Goal: Task Accomplishment & Management: Manage account settings

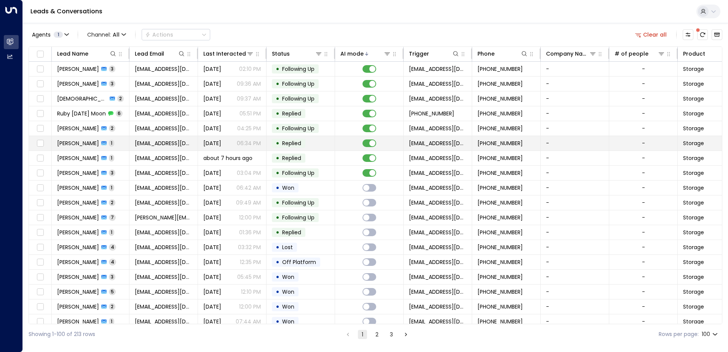
click at [162, 144] on span "[EMAIL_ADDRESS][DOMAIN_NAME]" at bounding box center [164, 143] width 58 height 8
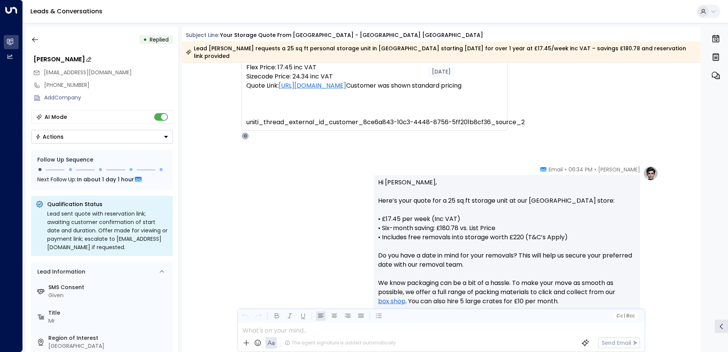
scroll to position [191, 0]
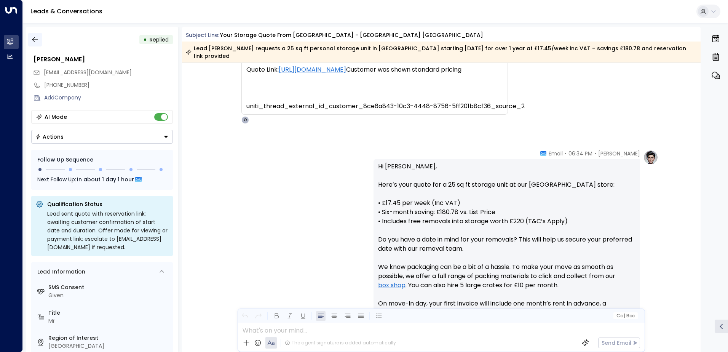
click at [36, 42] on icon "button" at bounding box center [35, 40] width 8 height 8
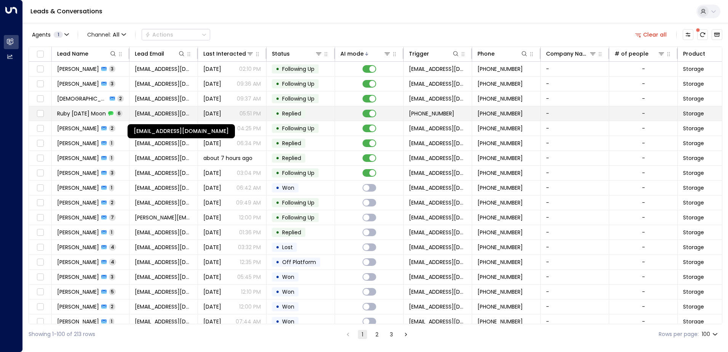
click at [155, 112] on span "[EMAIL_ADDRESS][DOMAIN_NAME]" at bounding box center [164, 114] width 58 height 8
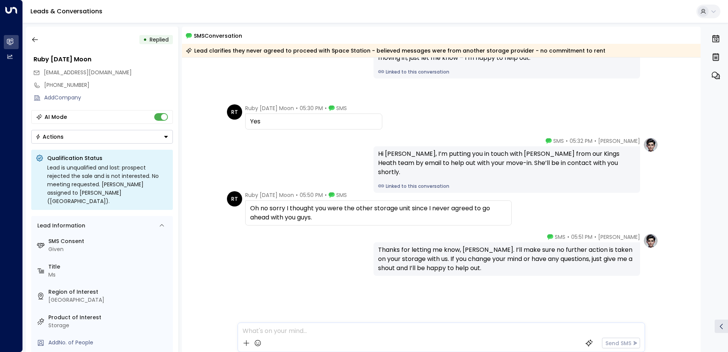
scroll to position [1, 0]
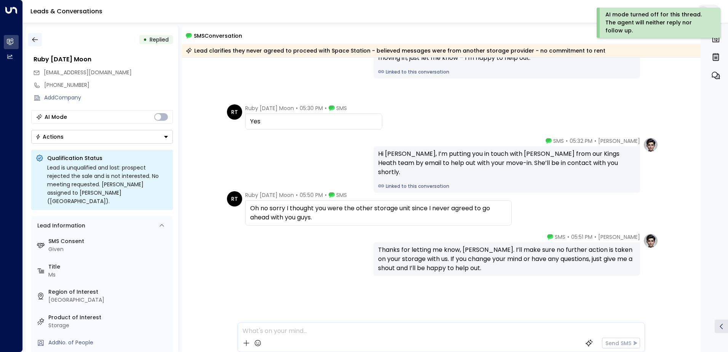
click at [36, 39] on icon "button" at bounding box center [35, 40] width 8 height 8
